Goal: Find specific page/section: Find specific page/section

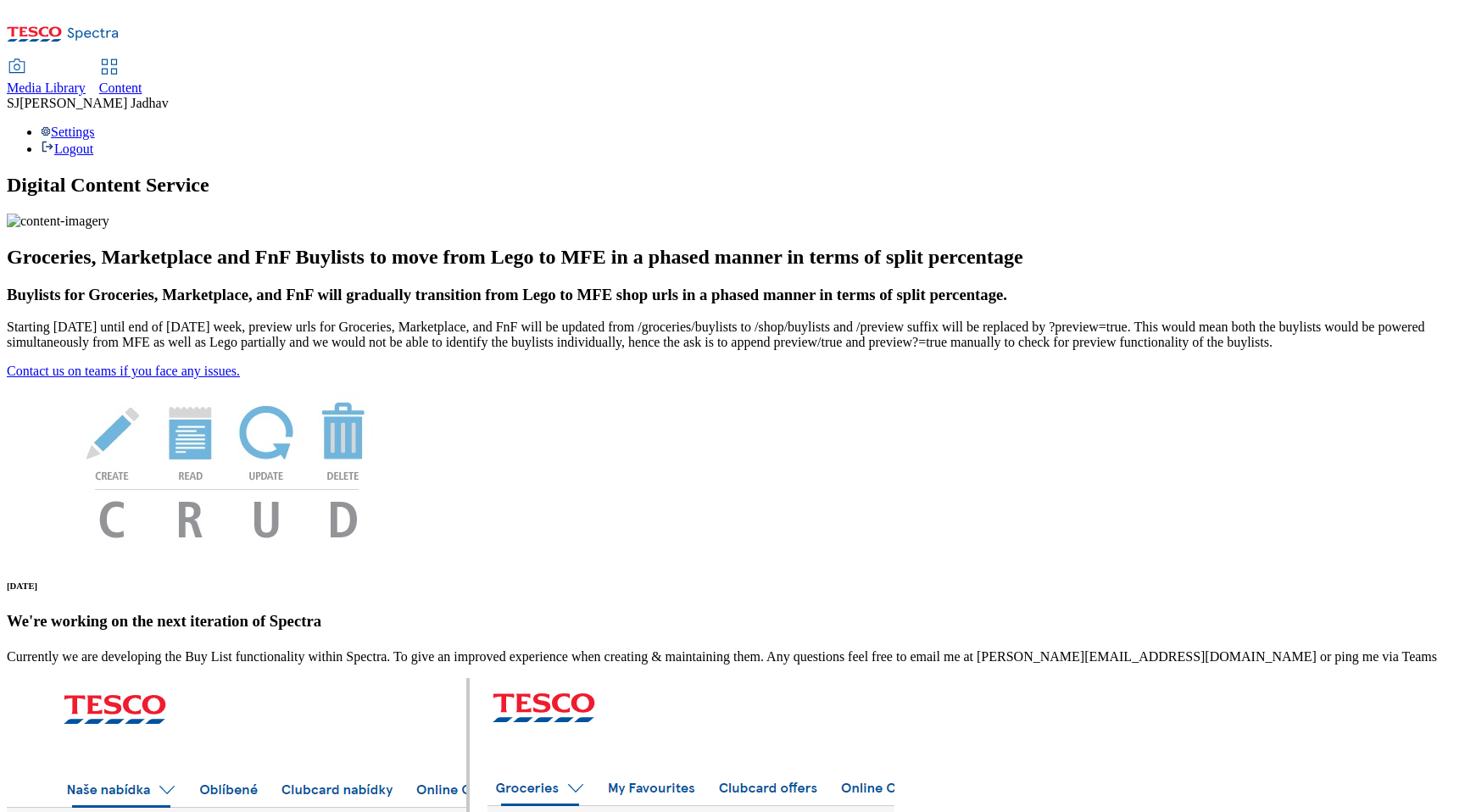
click at [142, 81] on span "Content" at bounding box center [120, 88] width 43 height 14
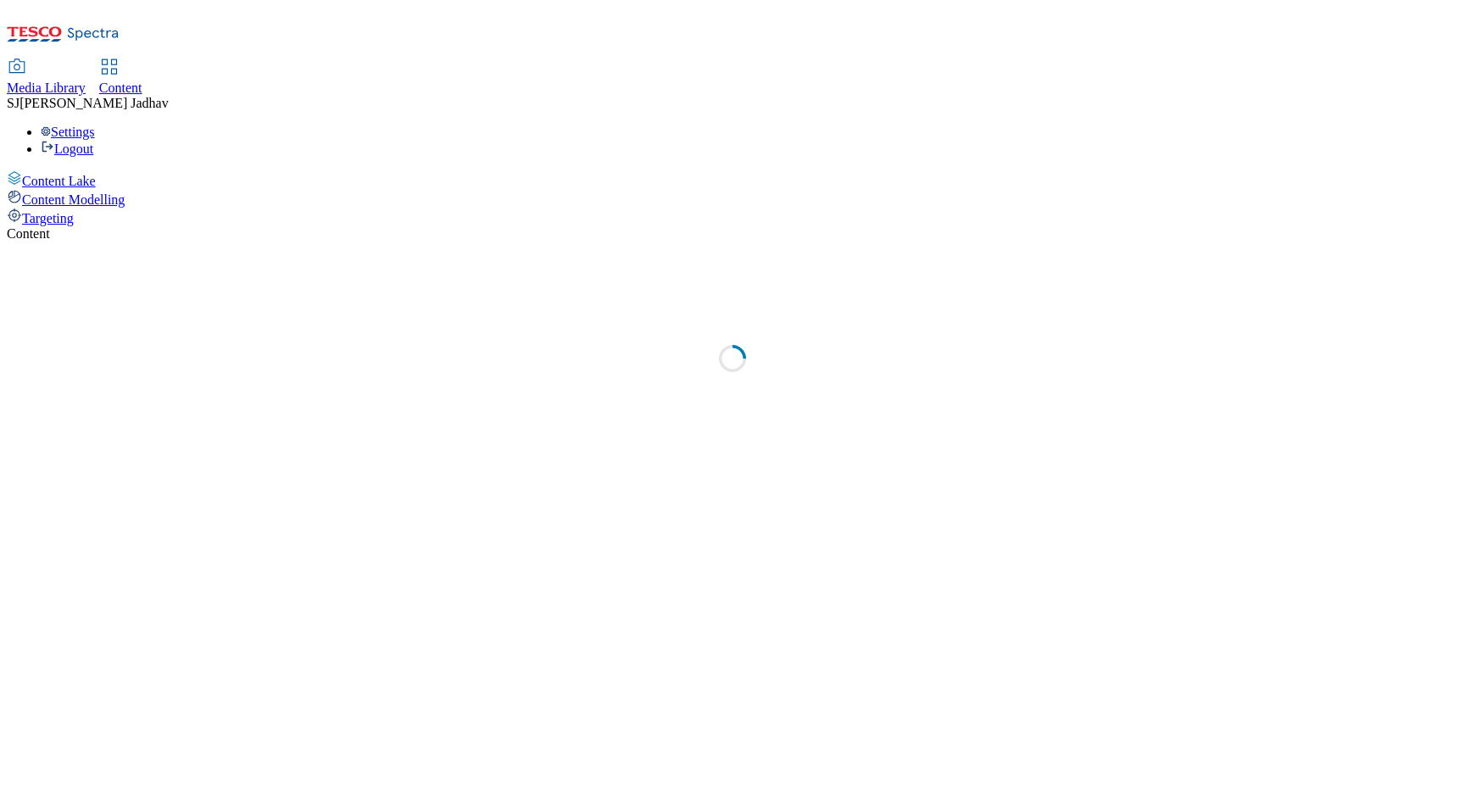
select select "ghs-uk"
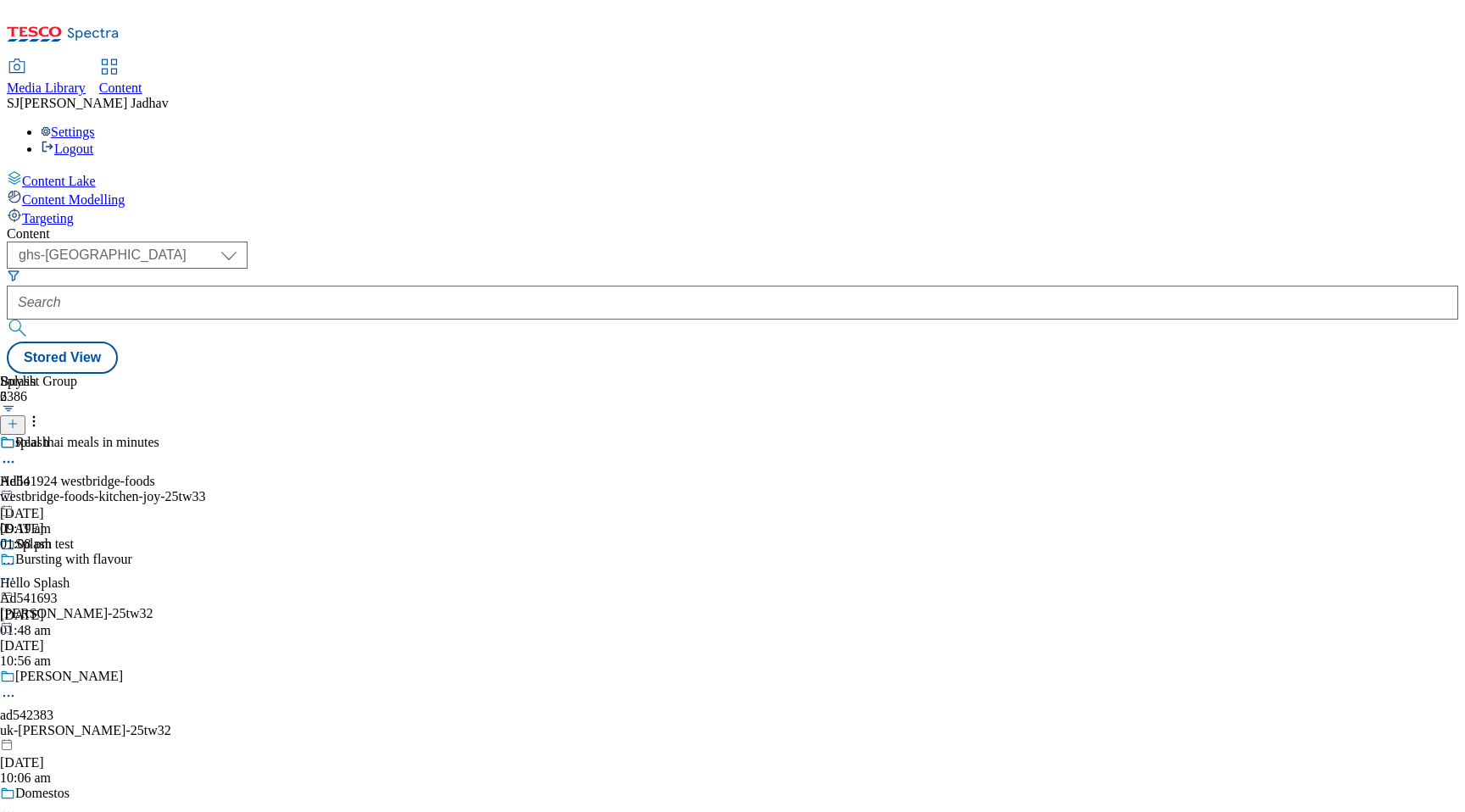
click at [86, 81] on span "Media Library" at bounding box center [46, 88] width 79 height 14
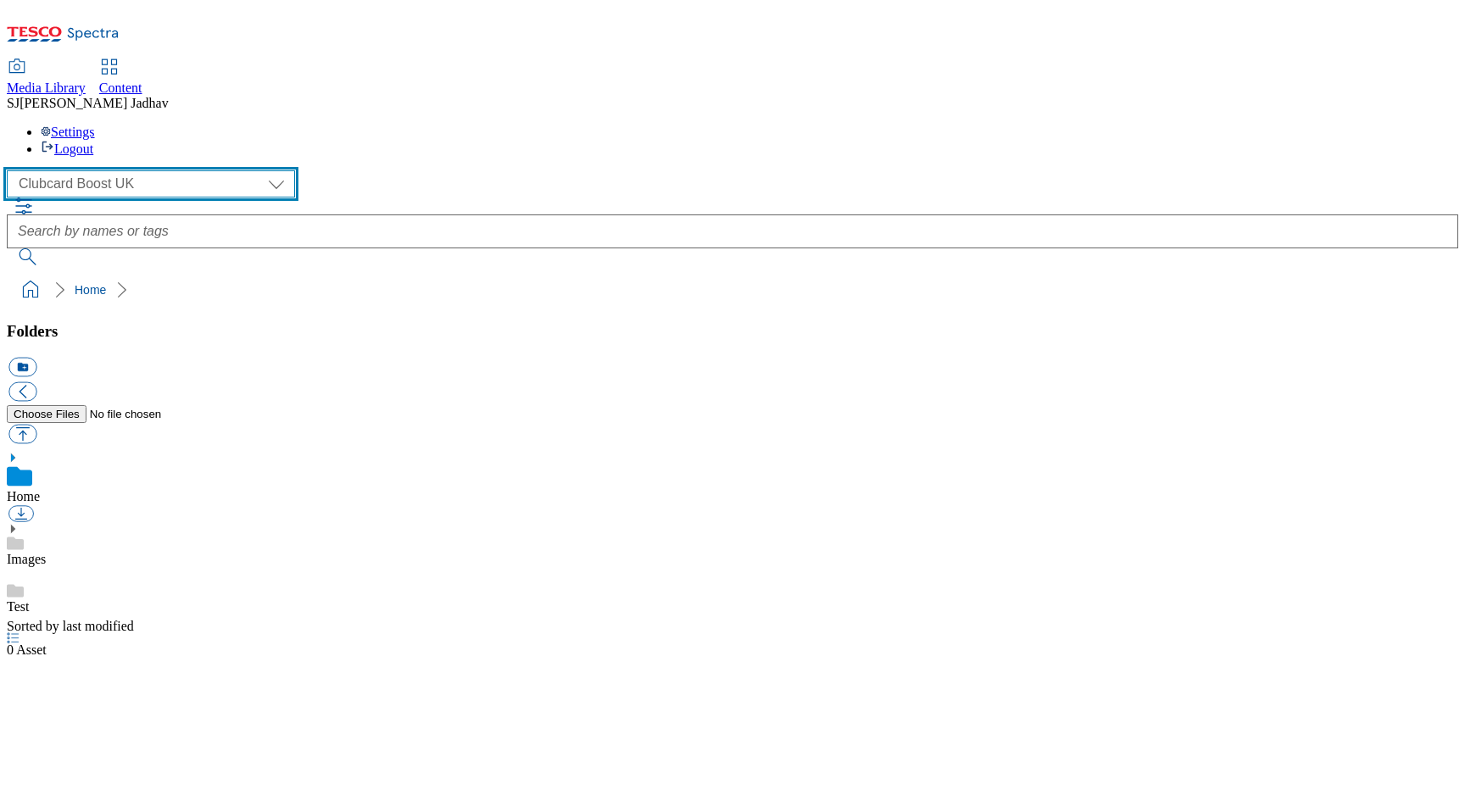
click at [89, 170] on select "Clubcard Boost UK Clubcard Marketing Dotcom UK Emails GHS Marketing UK GHS ROI …" at bounding box center [151, 183] width 289 height 27
select select "flare-ghs-mktg"
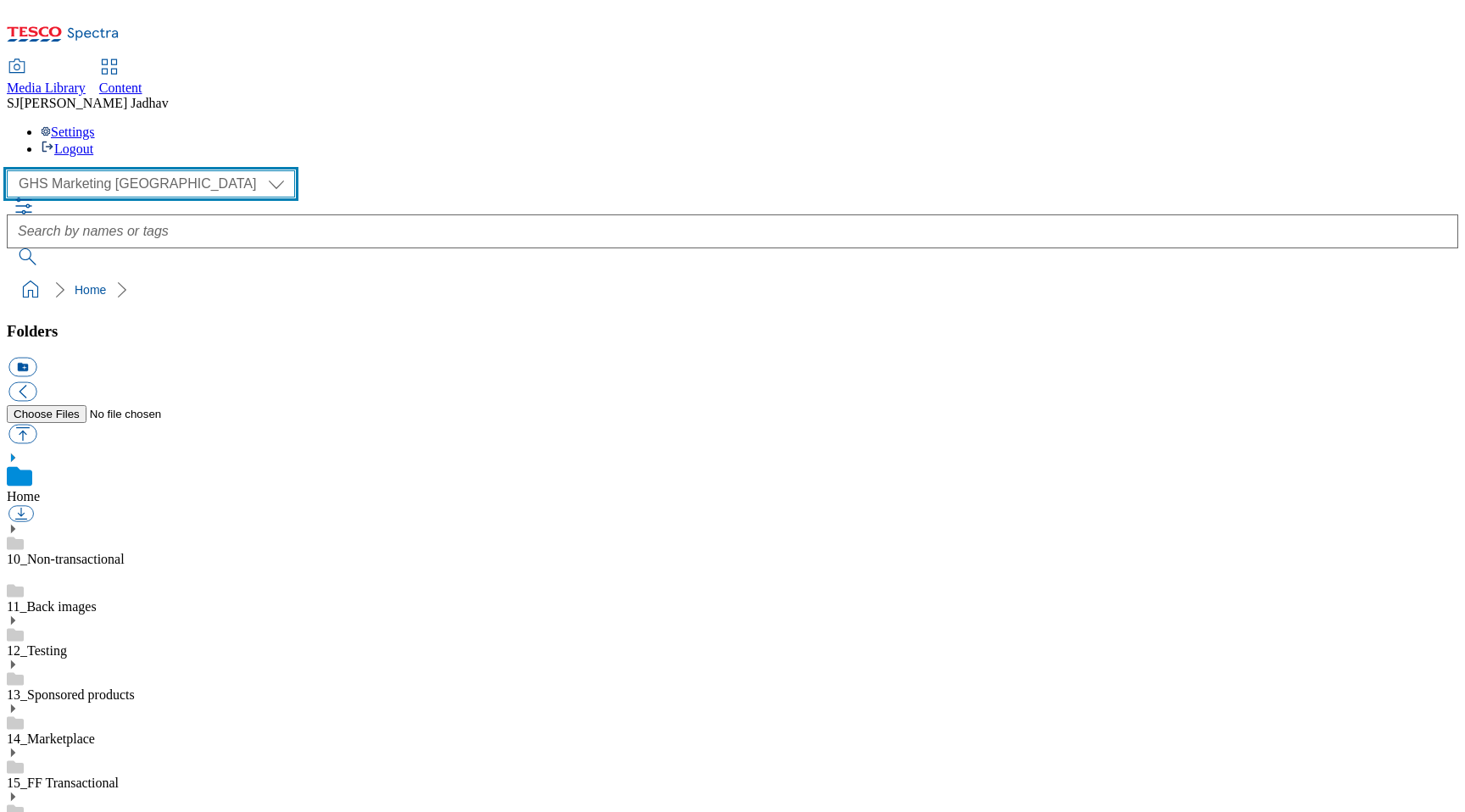
scroll to position [1, 0]
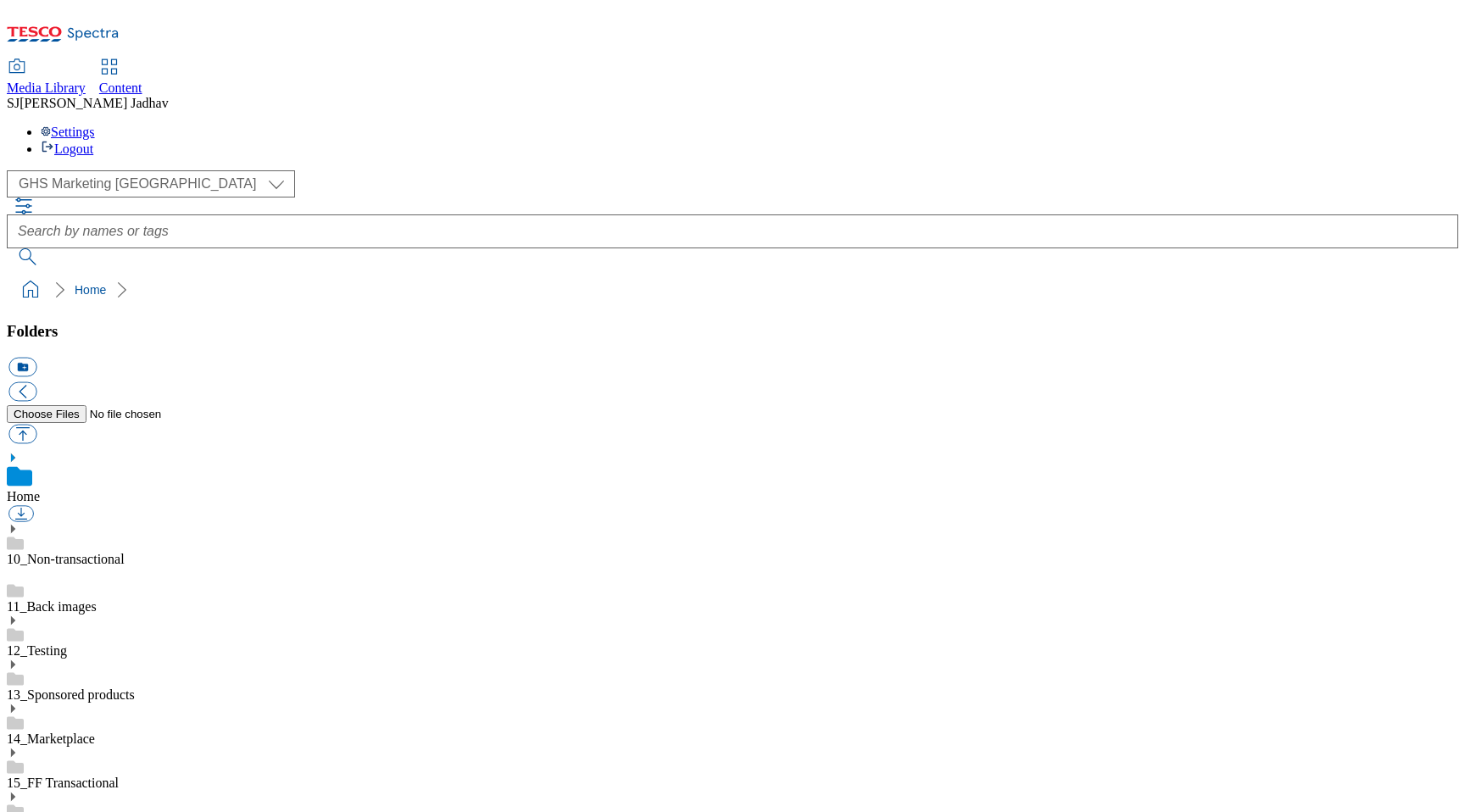
click at [15, 792] on use at bounding box center [13, 796] width 4 height 9
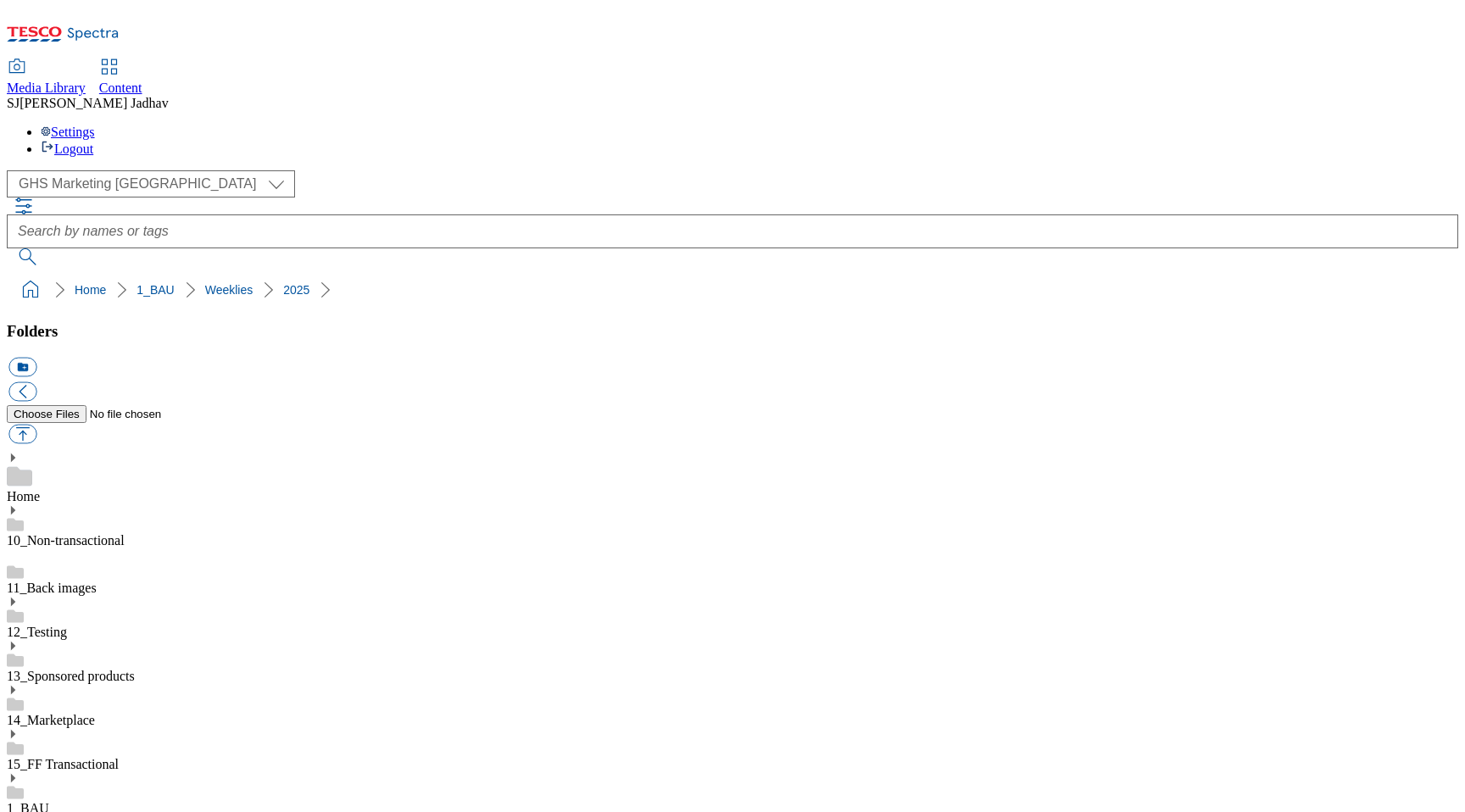
scroll to position [1255, 0]
